Goal: Book appointment/travel/reservation

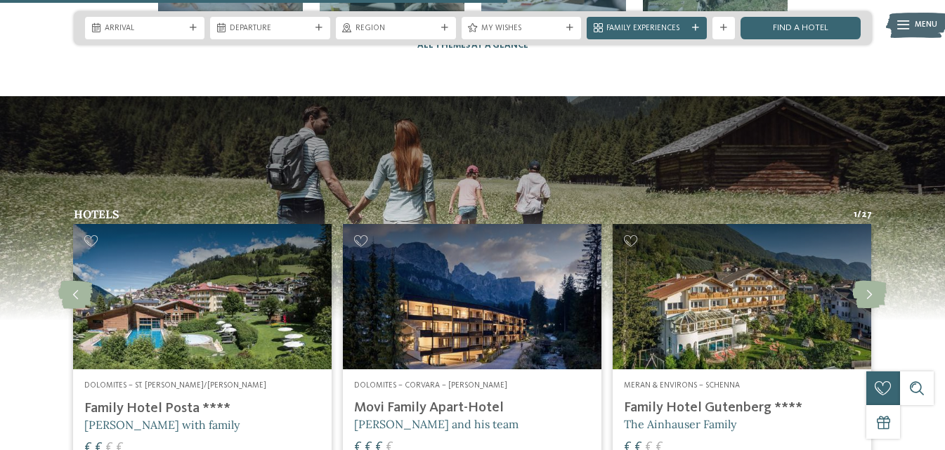
scroll to position [2670, 0]
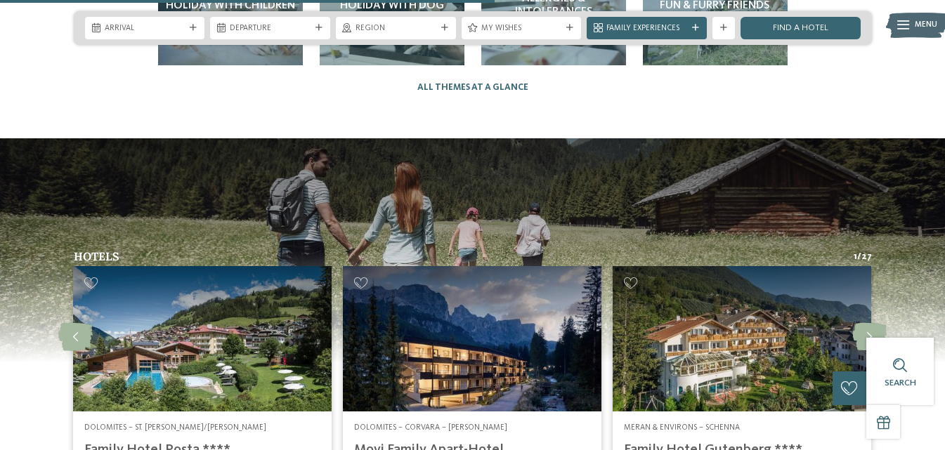
click at [686, 303] on img at bounding box center [742, 338] width 259 height 145
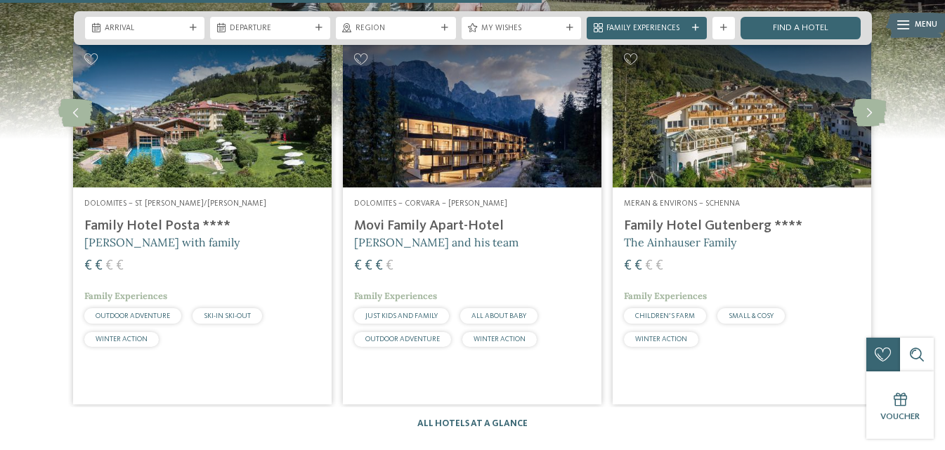
scroll to position [2865, 0]
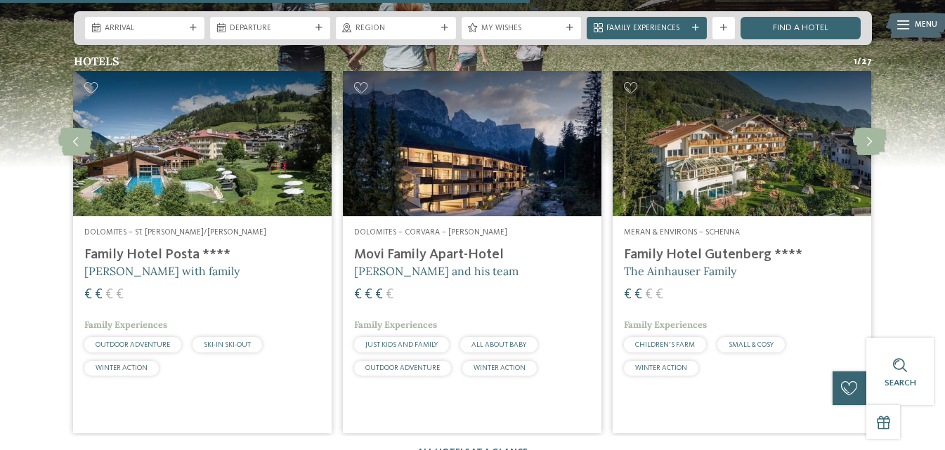
click at [433, 145] on img at bounding box center [472, 143] width 259 height 145
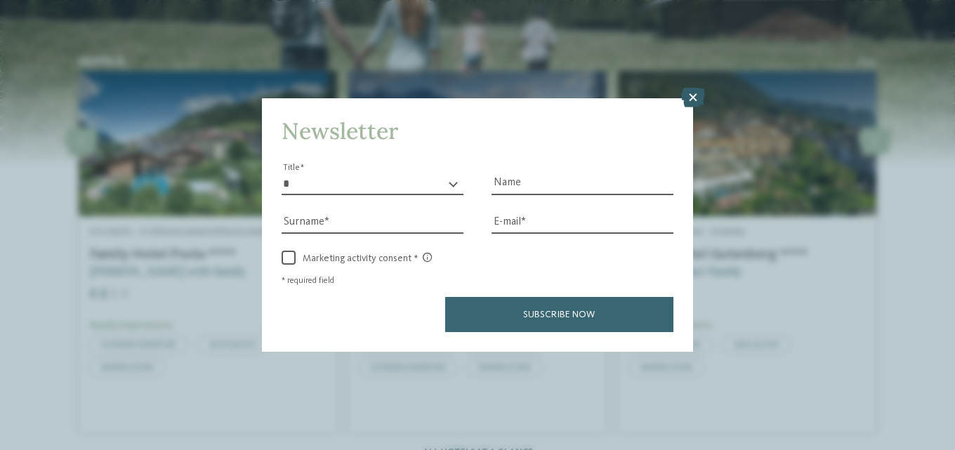
click at [687, 89] on icon at bounding box center [693, 98] width 24 height 20
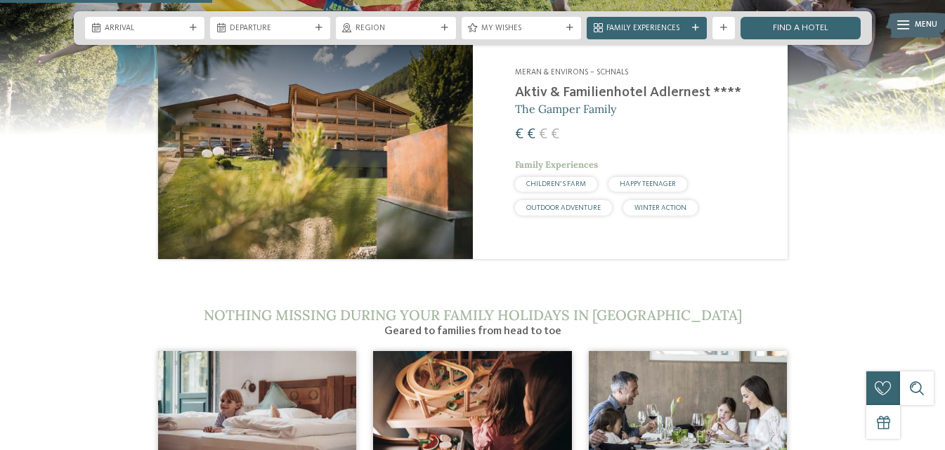
scroll to position [1038, 0]
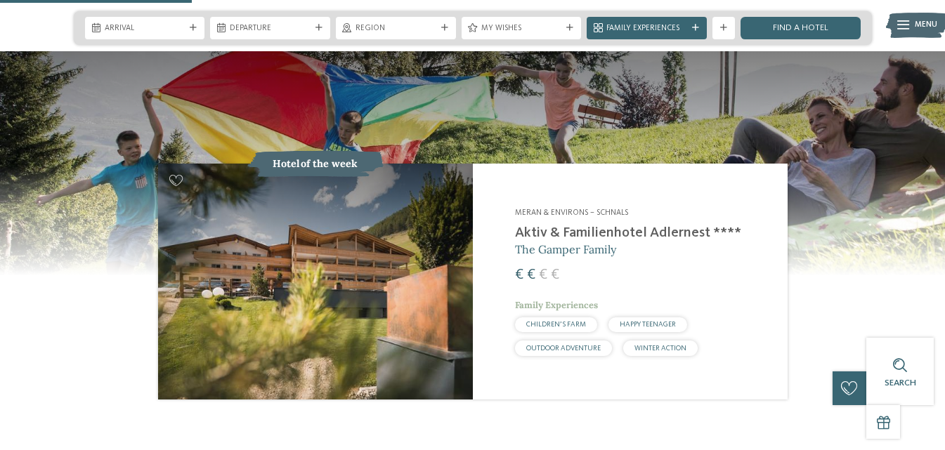
click at [336, 169] on img at bounding box center [315, 282] width 315 height 236
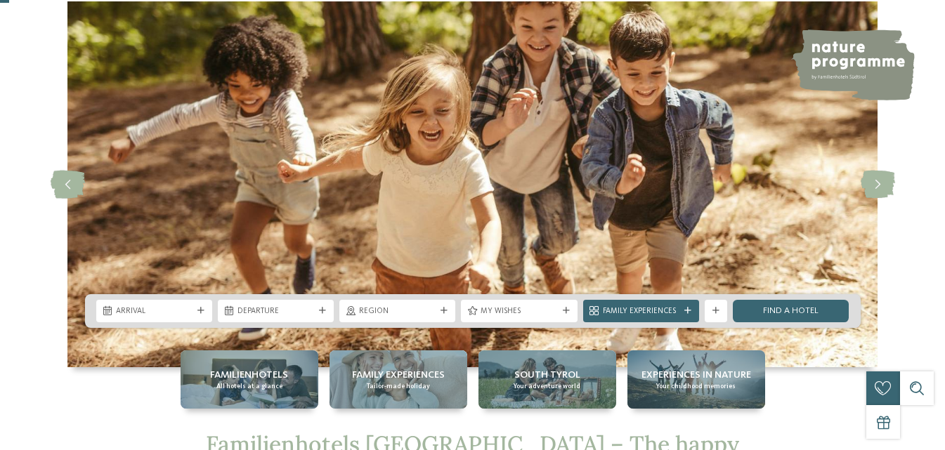
scroll to position [0, 0]
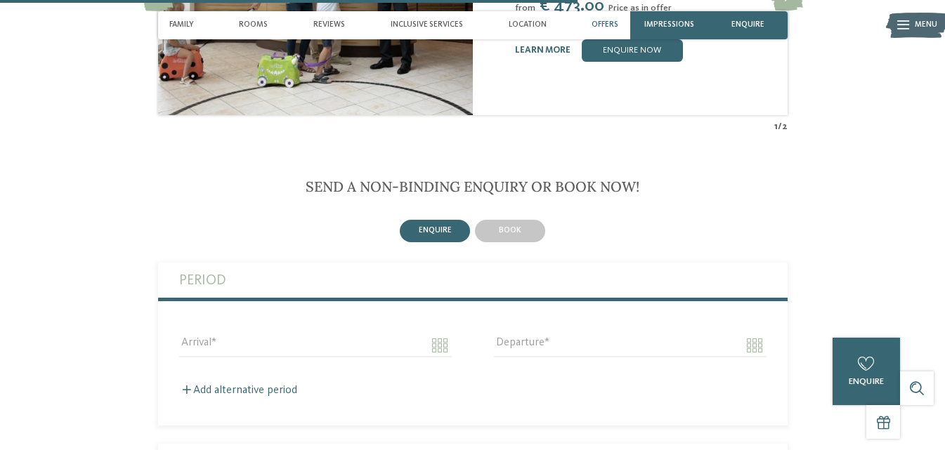
scroll to position [2178, 0]
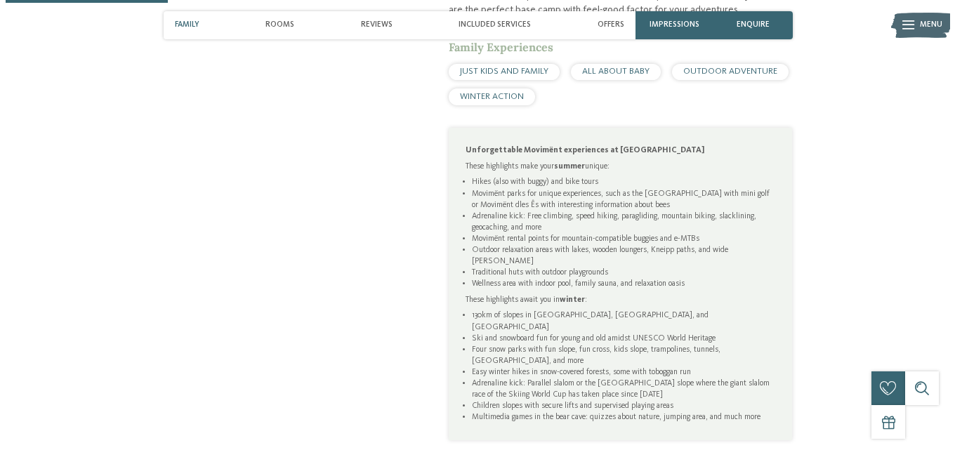
scroll to position [843, 0]
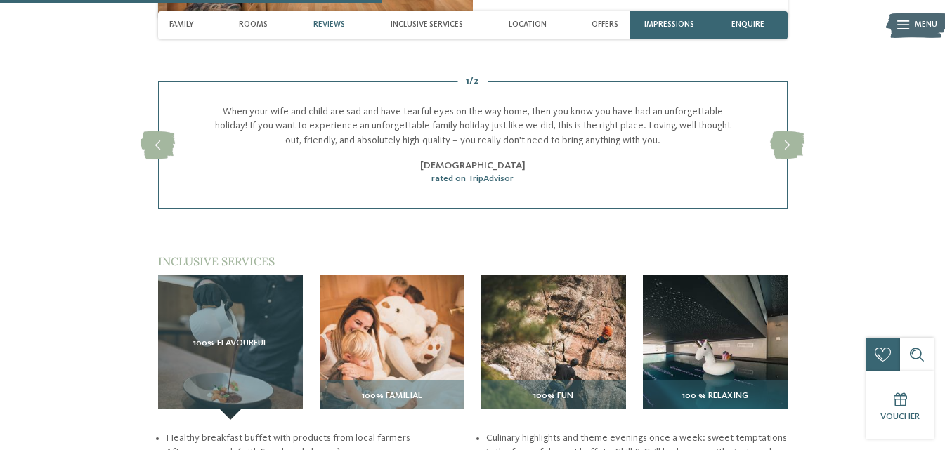
scroll to position [1475, 0]
